Goal: Task Accomplishment & Management: Use online tool/utility

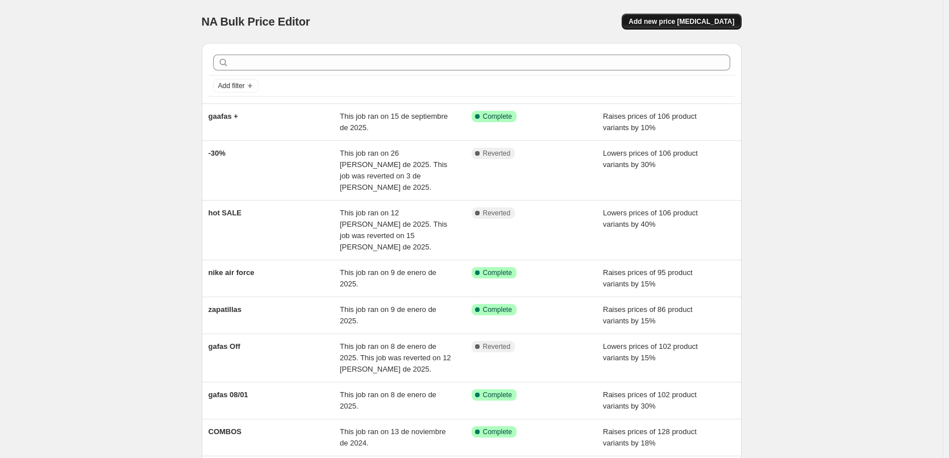
click at [688, 24] on span "Add new price change job" at bounding box center [682, 21] width 106 height 9
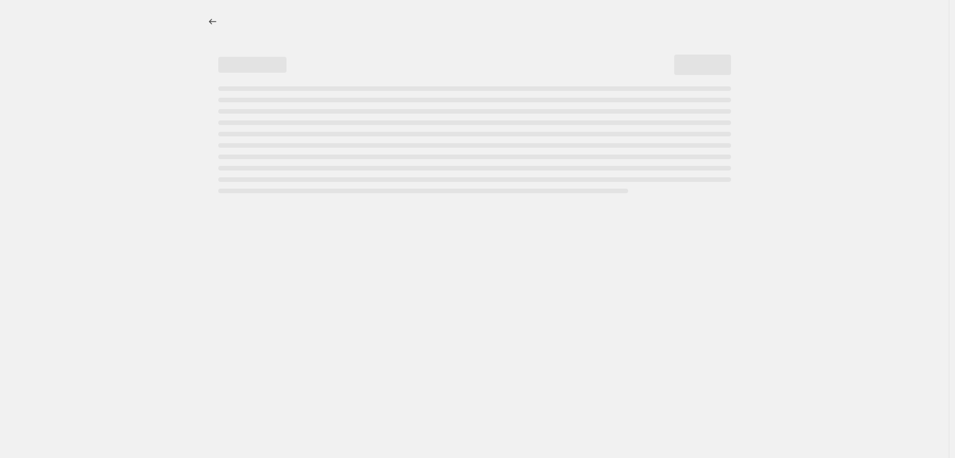
select select "percentage"
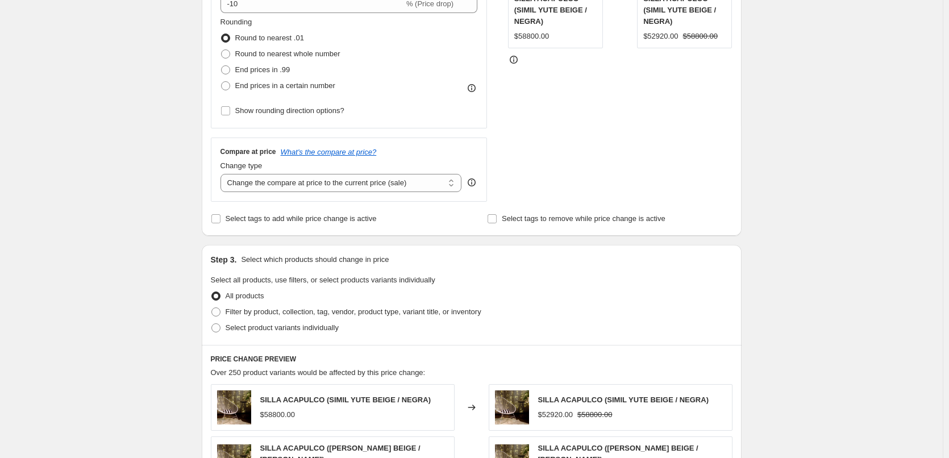
scroll to position [284, 0]
click at [290, 182] on select "Change the compare at price to the current price (sale) Change the compare at p…" at bounding box center [342, 185] width 242 height 18
click at [290, 181] on select "Change the compare at price to the current price (sale) Change the compare at p…" at bounding box center [342, 185] width 242 height 18
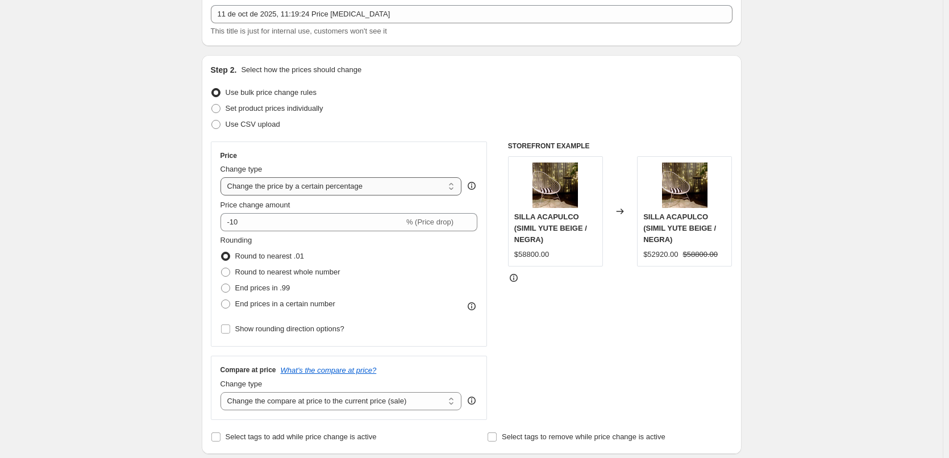
scroll to position [0, 0]
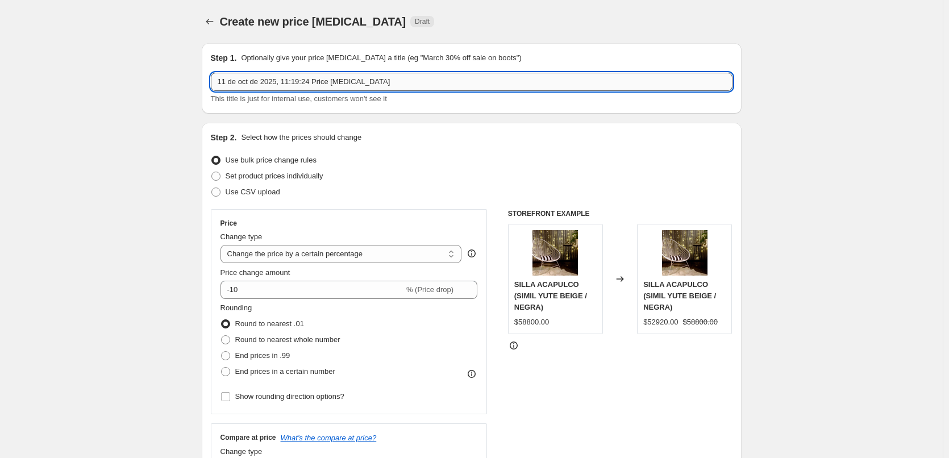
click at [383, 84] on input "11 de oct de 2025, 11:19:24 Price change job" at bounding box center [472, 82] width 522 height 18
type input "1"
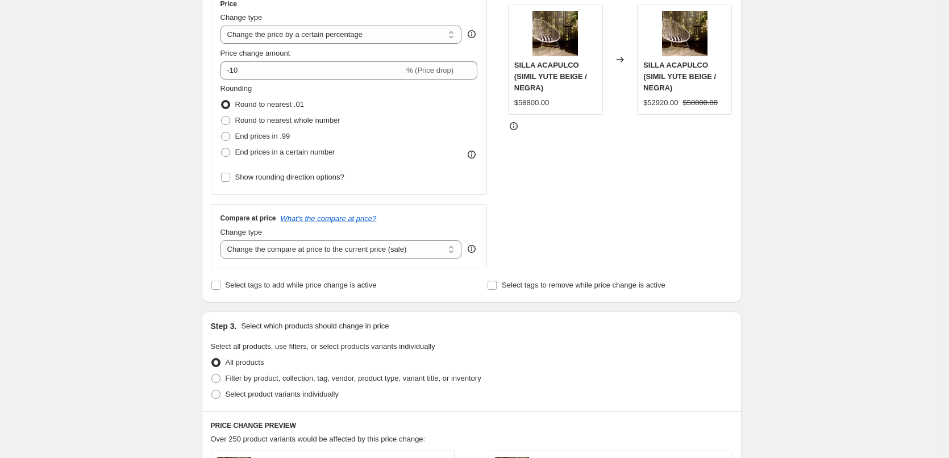
scroll to position [284, 0]
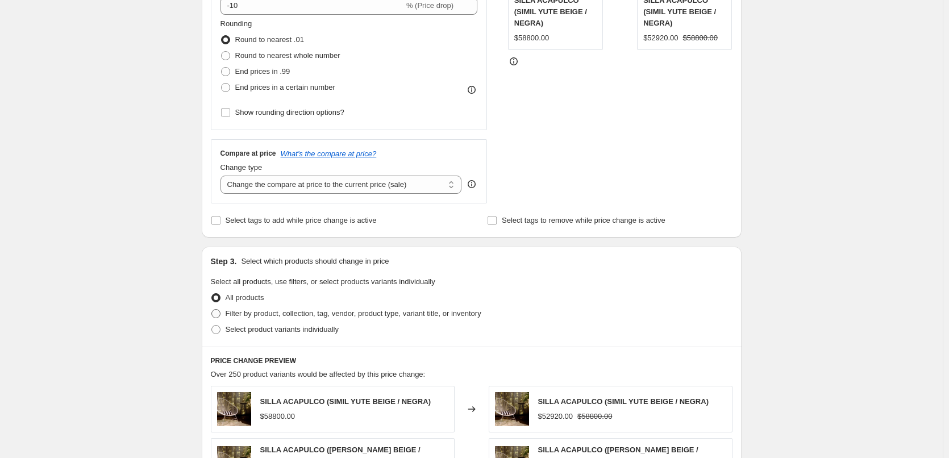
type input "mochilas"
click at [219, 314] on span at bounding box center [215, 313] width 9 height 9
click at [212, 310] on input "Filter by product, collection, tag, vendor, product type, variant title, or inv…" at bounding box center [211, 309] width 1 height 1
radio input "true"
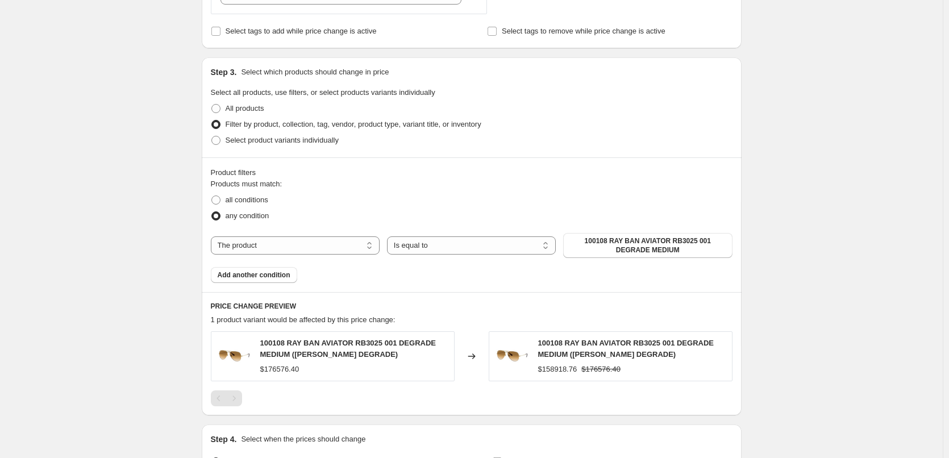
scroll to position [511, 0]
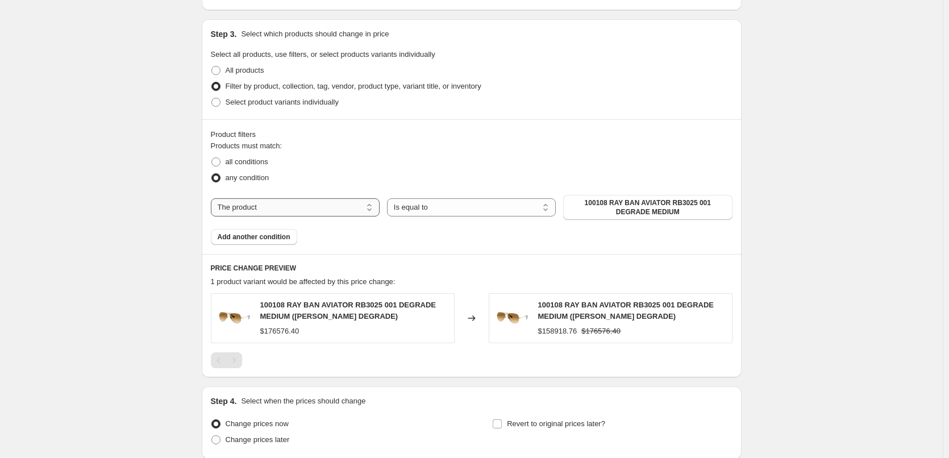
click at [342, 205] on select "The product The product's collection The product's vendor The product's type Th…" at bounding box center [295, 207] width 169 height 18
select select "collection"
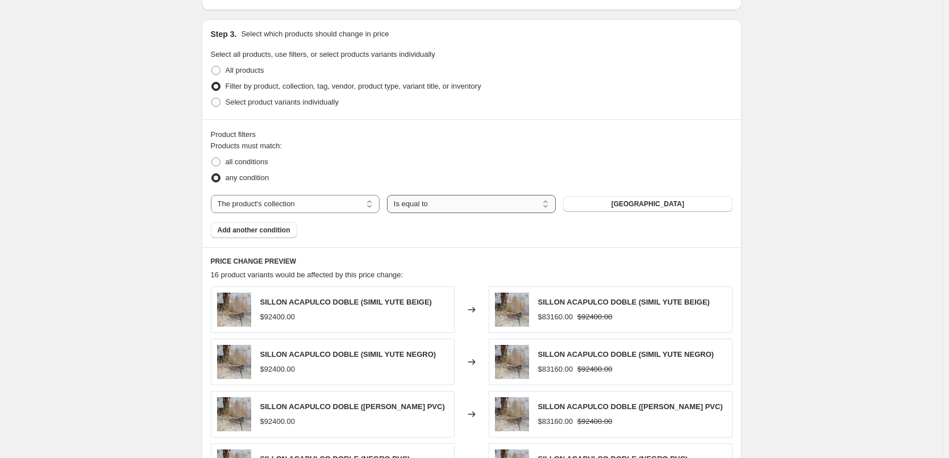
click at [449, 206] on select "Is equal to Is not equal to" at bounding box center [471, 204] width 169 height 18
click at [455, 204] on select "Is equal to Is not equal to" at bounding box center [471, 204] width 169 height 18
click at [236, 231] on span "Add another condition" at bounding box center [254, 230] width 73 height 9
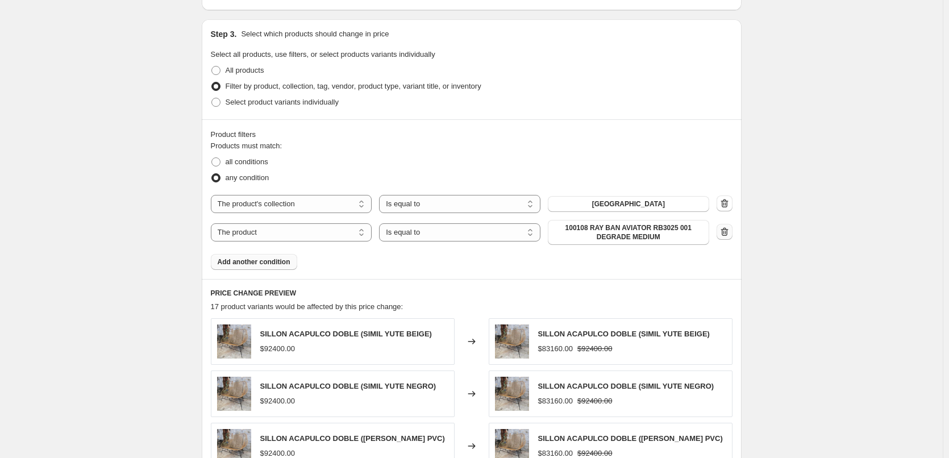
click at [724, 231] on icon "button" at bounding box center [724, 231] width 11 height 11
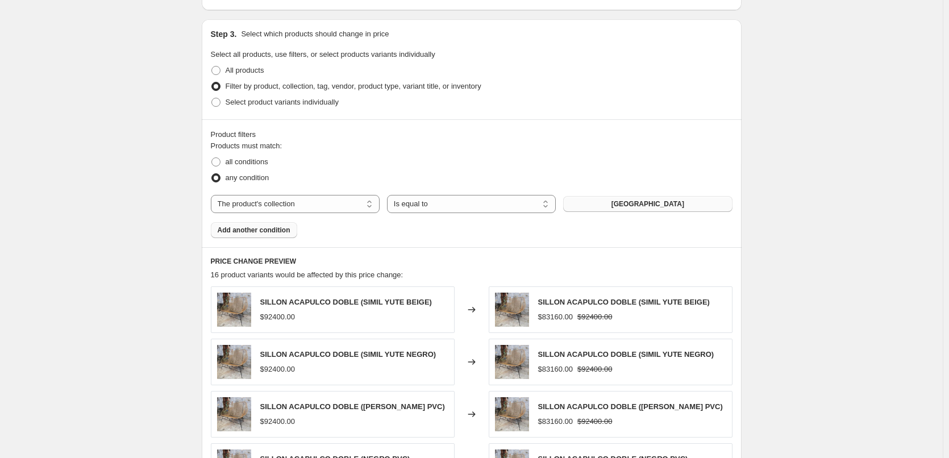
click at [638, 204] on span "ACAPULCO" at bounding box center [648, 203] width 73 height 9
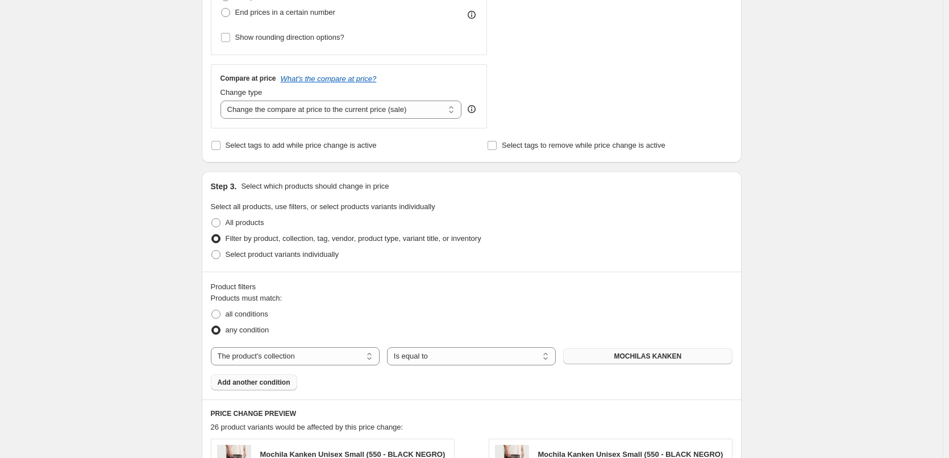
scroll to position [170, 0]
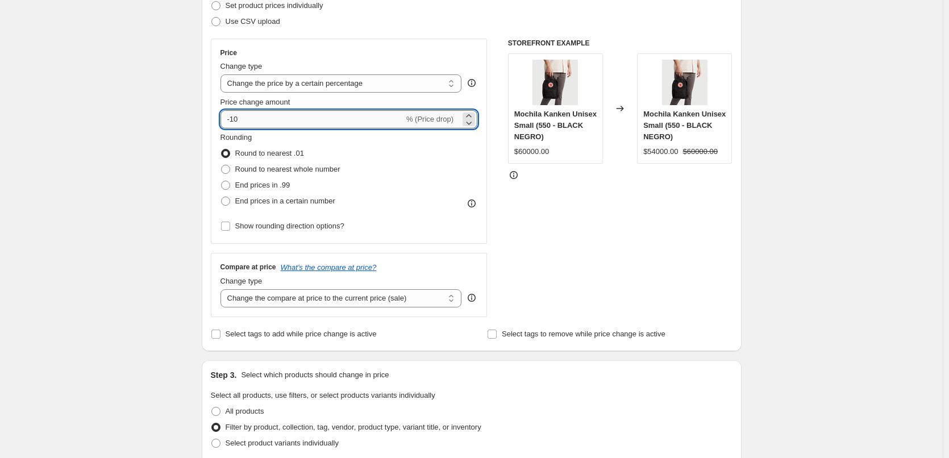
click at [346, 121] on input "-10" at bounding box center [313, 119] width 184 height 18
type input "-1"
click at [600, 202] on div "STOREFRONT EXAMPLE Mochila Kanken Unisex Small (550 - BLACK NEGRO) $60000.00 Ch…" at bounding box center [620, 178] width 224 height 278
click at [360, 117] on input "30" at bounding box center [306, 119] width 170 height 18
type input "3"
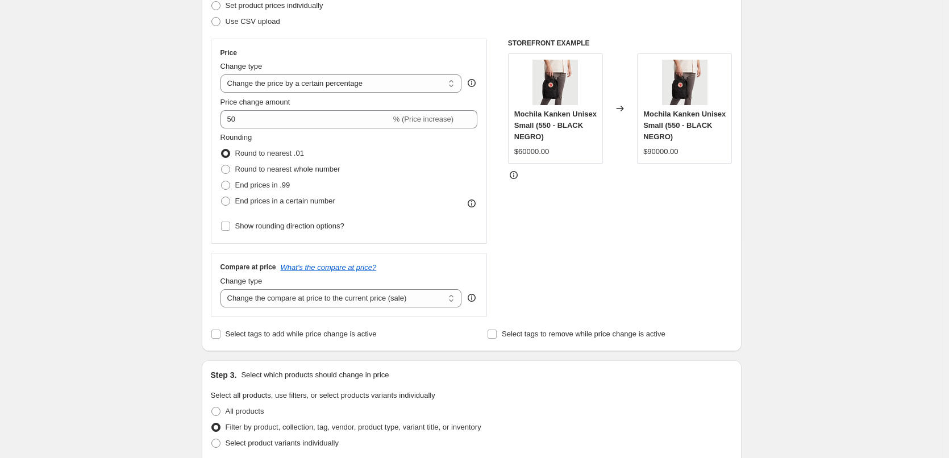
click at [500, 185] on div "Price Change type Change the price to a certain amount Change the price by a ce…" at bounding box center [472, 178] width 522 height 278
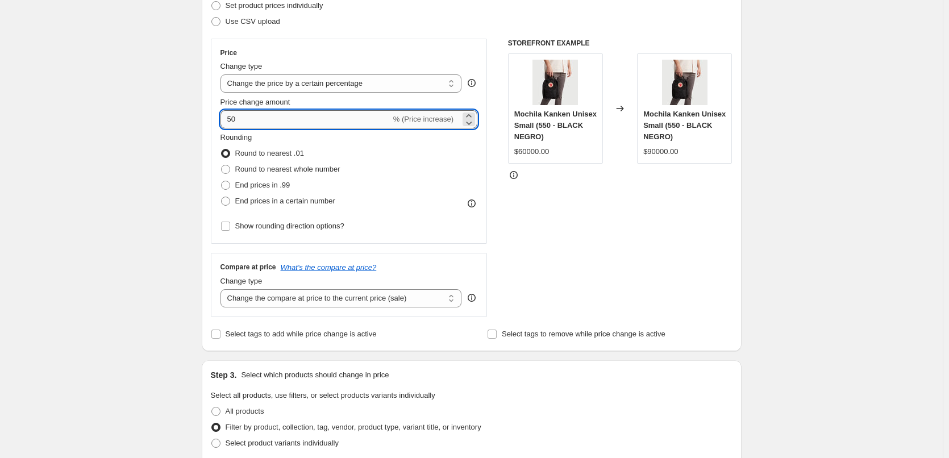
click at [311, 117] on input "50" at bounding box center [306, 119] width 170 height 18
type input "5"
click at [234, 122] on input "Price change amount" at bounding box center [333, 119] width 224 height 18
type input "60"
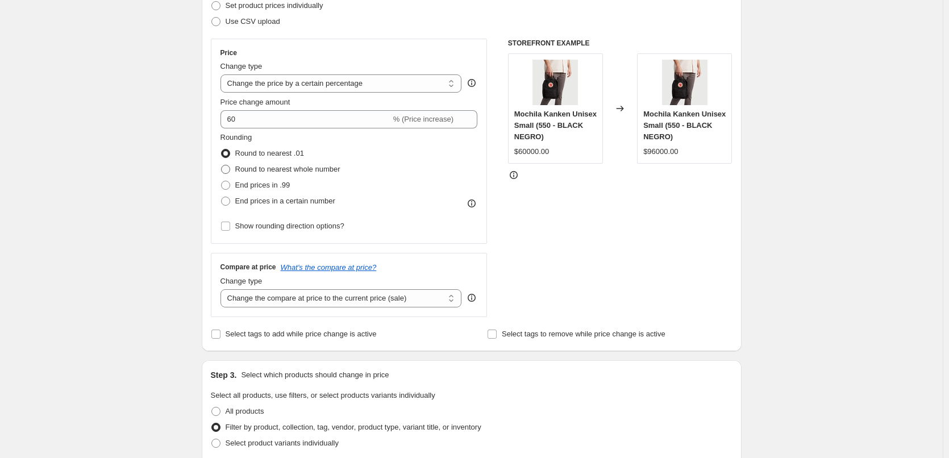
click at [335, 172] on span "Round to nearest whole number" at bounding box center [287, 169] width 105 height 9
click at [222, 165] on input "Round to nearest whole number" at bounding box center [221, 165] width 1 height 1
radio input "true"
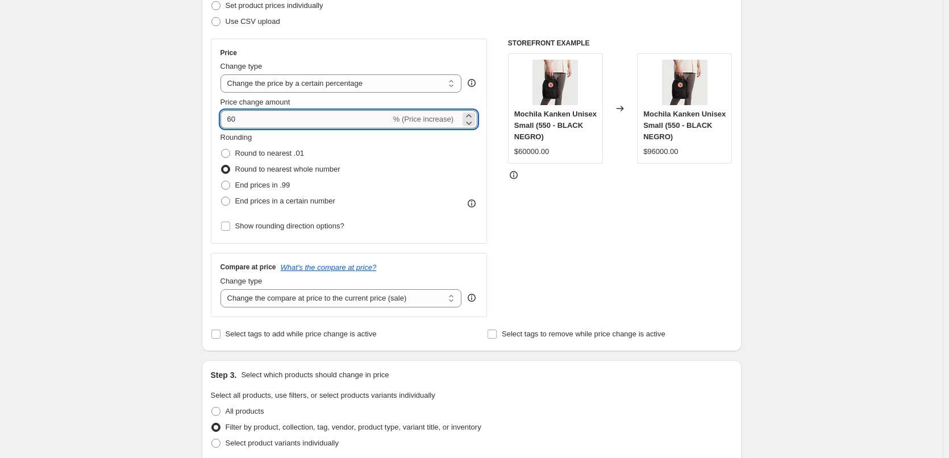
click at [370, 126] on input "60" at bounding box center [306, 119] width 170 height 18
type input "6"
type input "55"
click at [556, 225] on div "STOREFRONT EXAMPLE Mochila Kanken Unisex Small (550 - BLACK NEGRO) $60000.00 Ch…" at bounding box center [620, 178] width 224 height 278
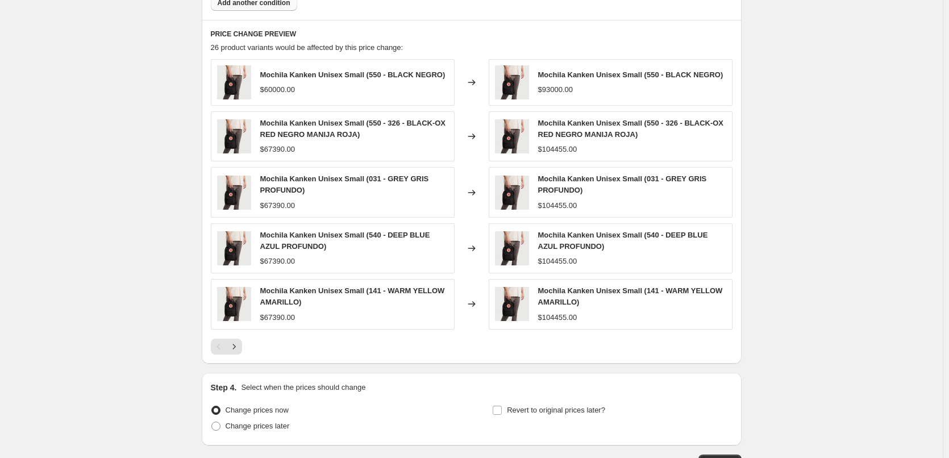
scroll to position [821, 0]
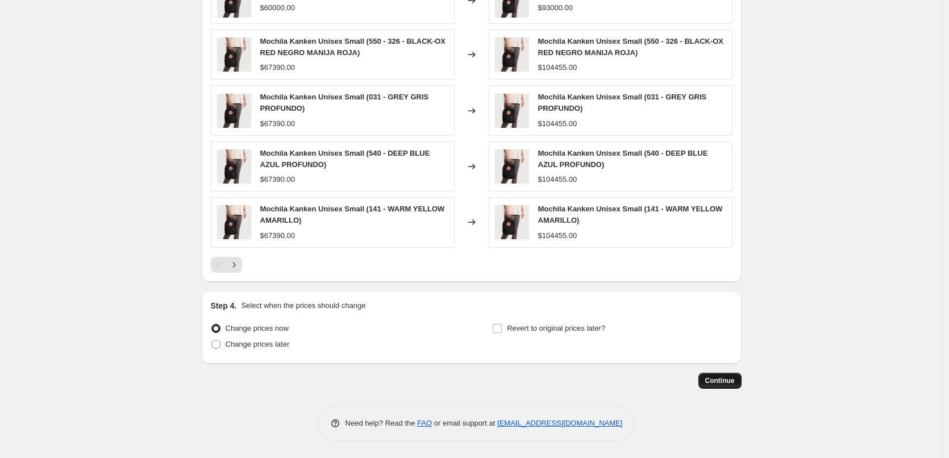
click at [712, 380] on span "Continue" at bounding box center [720, 380] width 30 height 9
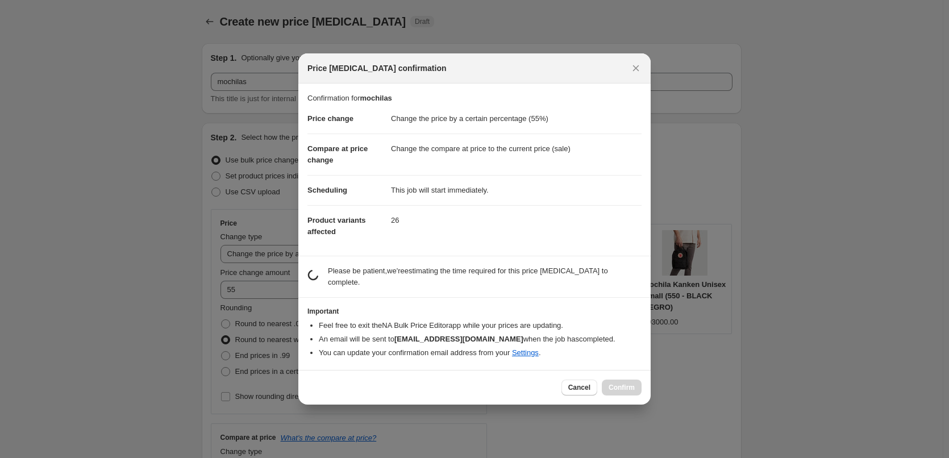
scroll to position [0, 0]
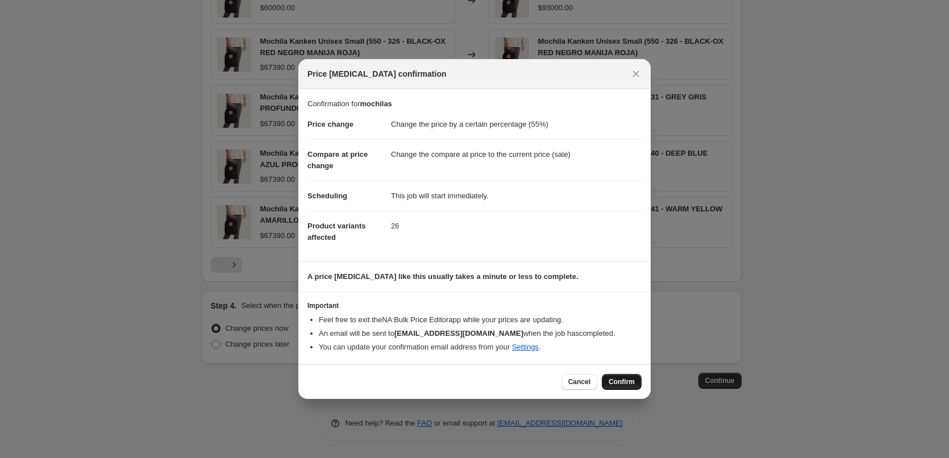
click at [633, 382] on span "Confirm" at bounding box center [622, 381] width 26 height 9
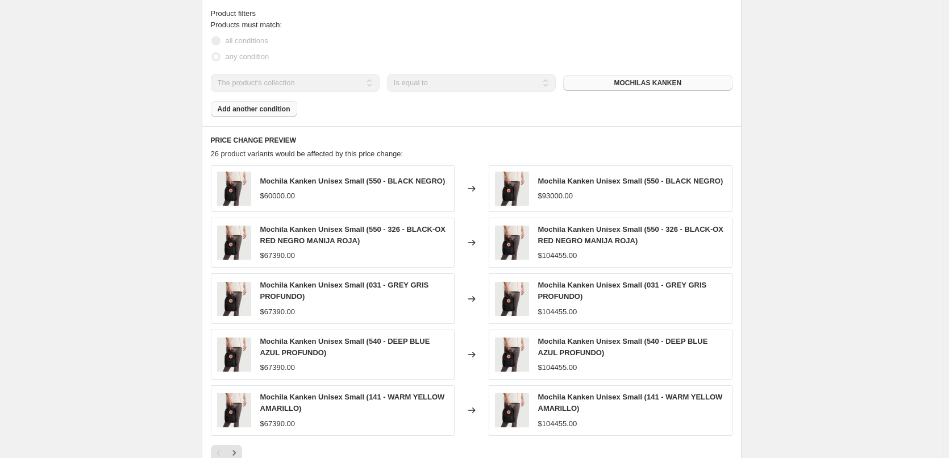
scroll to position [537, 0]
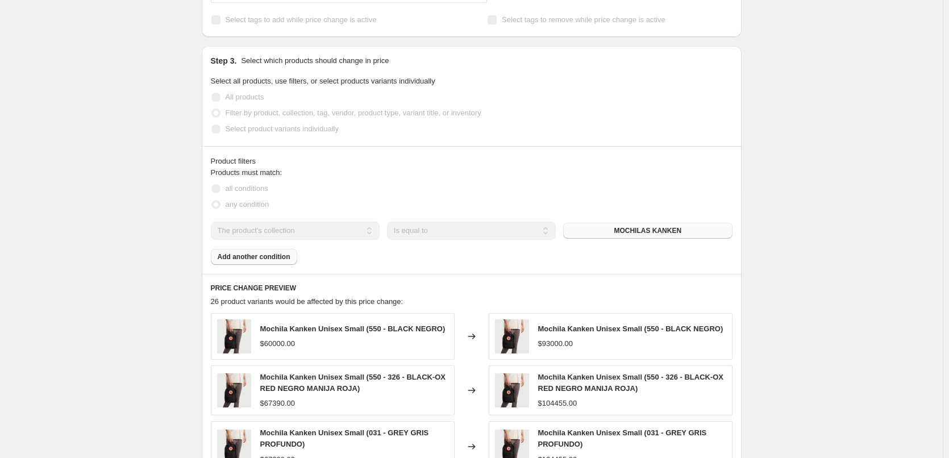
select select "percentage"
select select "collection"
